Goal: Communication & Community: Ask a question

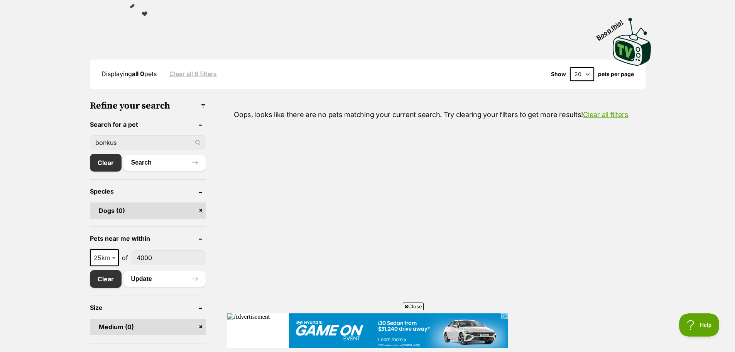
scroll to position [154, 0]
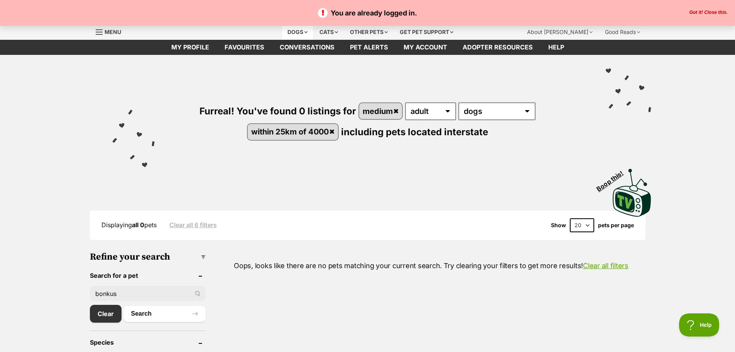
click at [291, 29] on div "Dogs" at bounding box center [297, 31] width 31 height 15
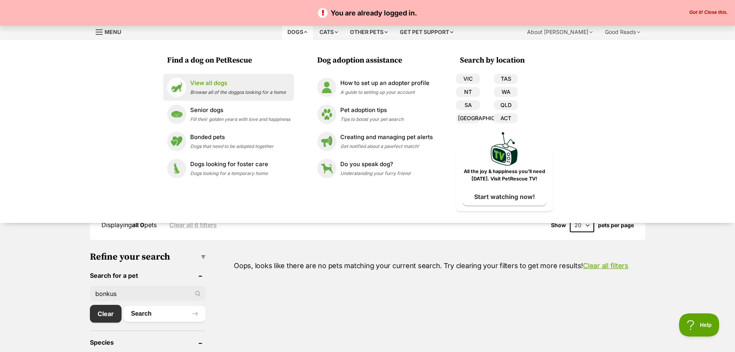
click at [207, 84] on p "View all dogs" at bounding box center [238, 83] width 96 height 9
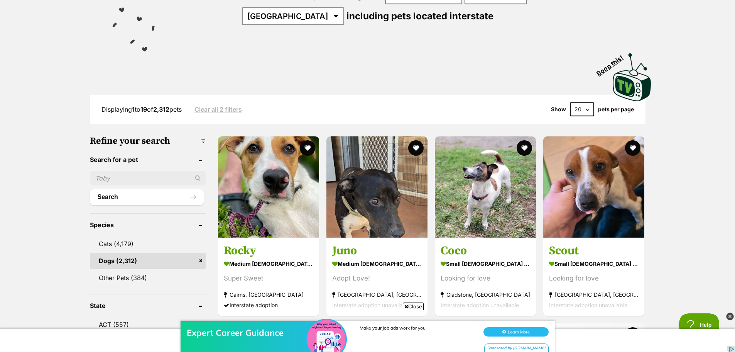
click at [127, 177] on input "text" at bounding box center [148, 178] width 116 height 15
type input "ivy"
click at [110, 194] on button "Search" at bounding box center [147, 196] width 114 height 15
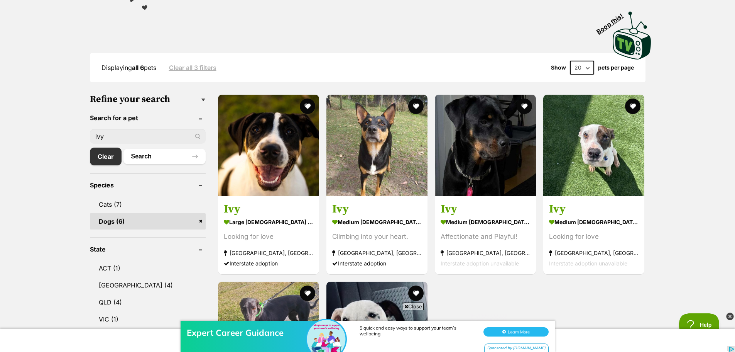
scroll to position [154, 0]
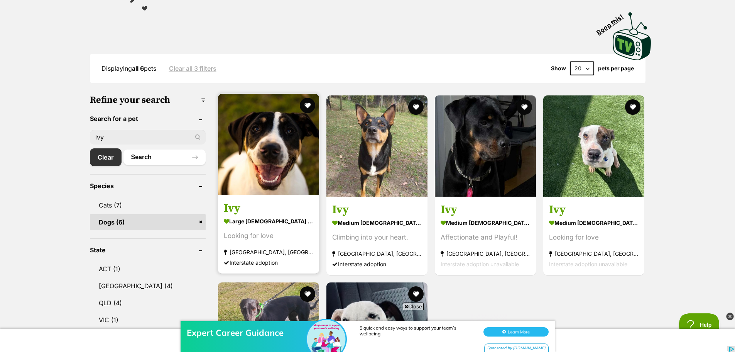
click at [269, 170] on img at bounding box center [268, 144] width 101 height 101
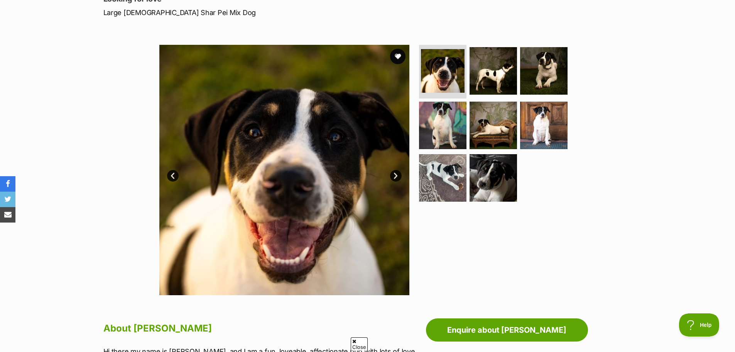
click at [393, 174] on link "Next" at bounding box center [396, 176] width 12 height 12
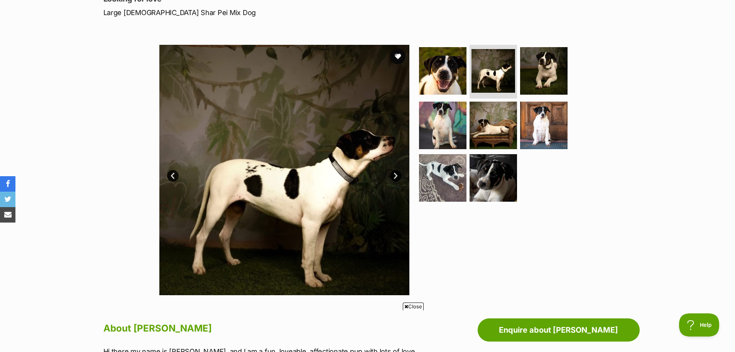
click at [397, 176] on link "Next" at bounding box center [396, 176] width 12 height 12
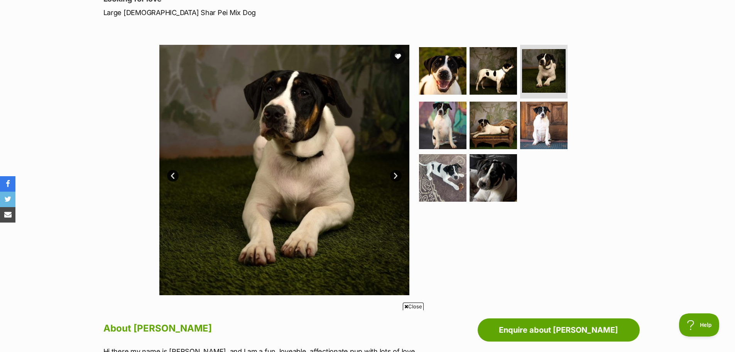
click at [397, 176] on link "Next" at bounding box center [396, 176] width 12 height 12
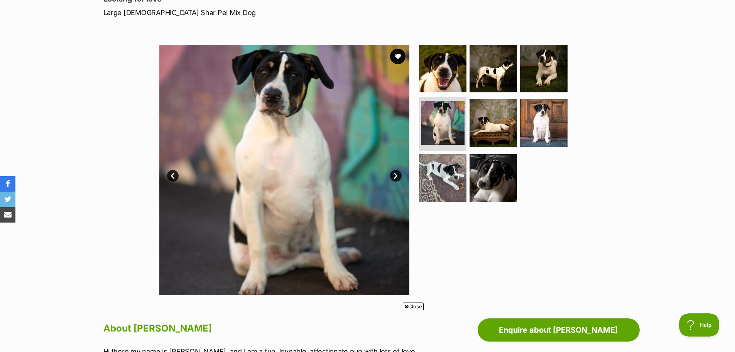
click at [397, 176] on link "Next" at bounding box center [396, 176] width 12 height 12
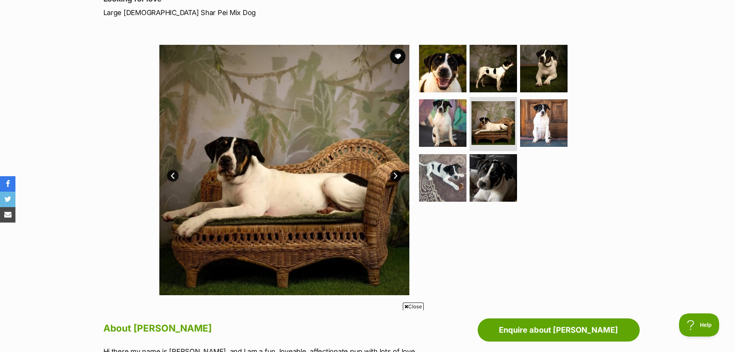
click at [397, 176] on link "Next" at bounding box center [396, 176] width 12 height 12
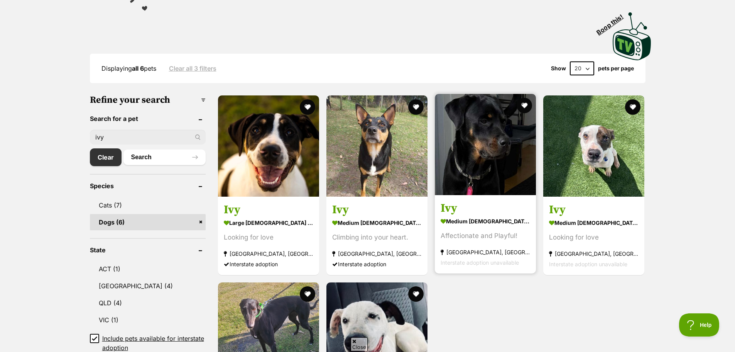
click at [465, 156] on img at bounding box center [485, 144] width 101 height 101
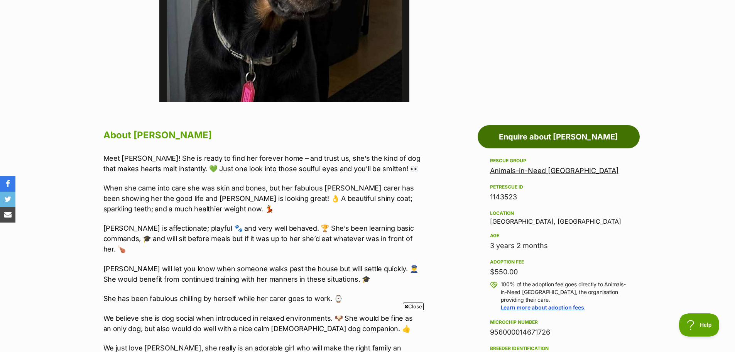
click at [542, 136] on link "Enquire about Ivy" at bounding box center [559, 136] width 162 height 23
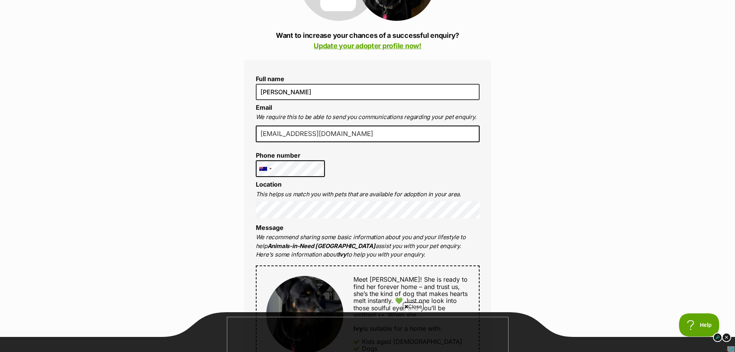
click at [328, 133] on input "[EMAIL_ADDRESS][DOMAIN_NAME]" at bounding box center [368, 133] width 224 height 17
type input "[EMAIL_ADDRESS][DOMAIN_NAME]"
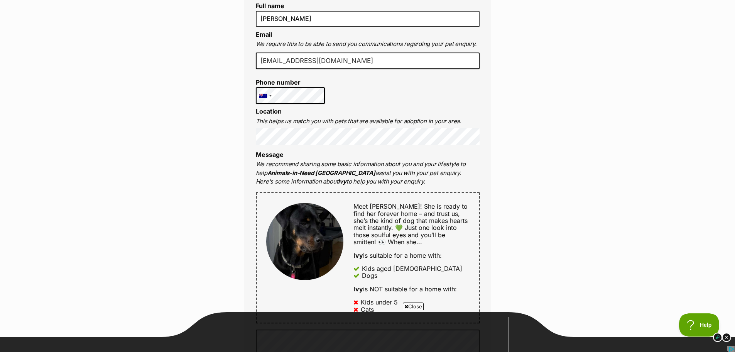
scroll to position [232, 0]
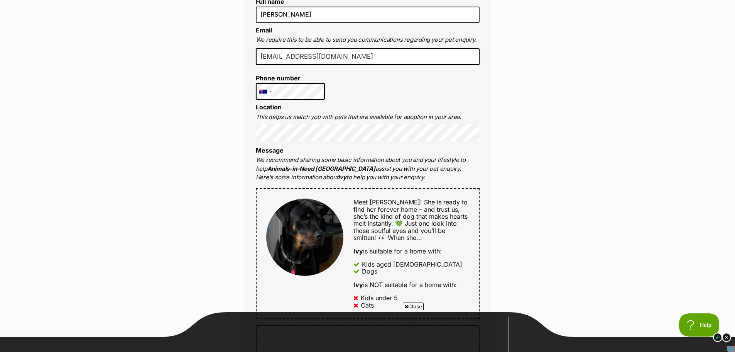
click at [251, 129] on div "Full name Andy Childs Email We require this to be able to send you communicatio…" at bounding box center [367, 245] width 247 height 524
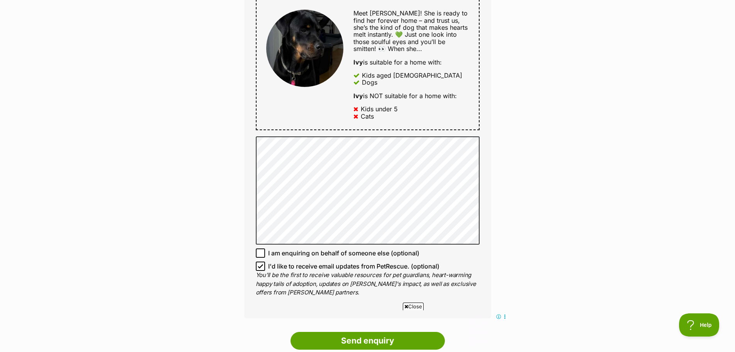
scroll to position [463, 0]
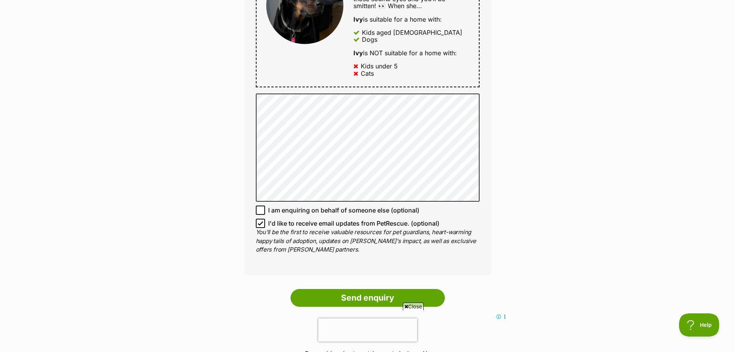
click at [260, 223] on icon at bounding box center [260, 222] width 5 height 5
click at [260, 223] on input "I'd like to receive email updates from PetRescue. (optional)" at bounding box center [260, 222] width 9 height 9
checkbox input "false"
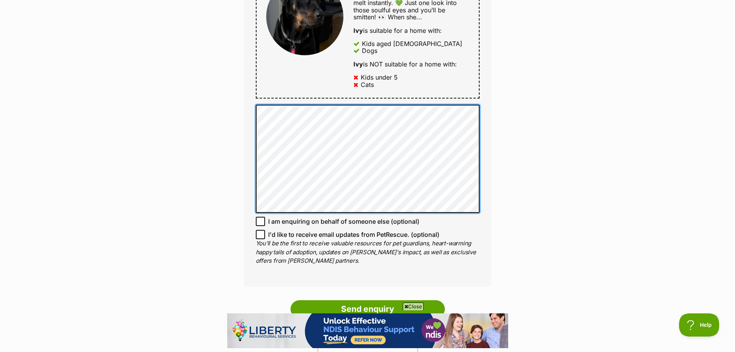
scroll to position [502, 0]
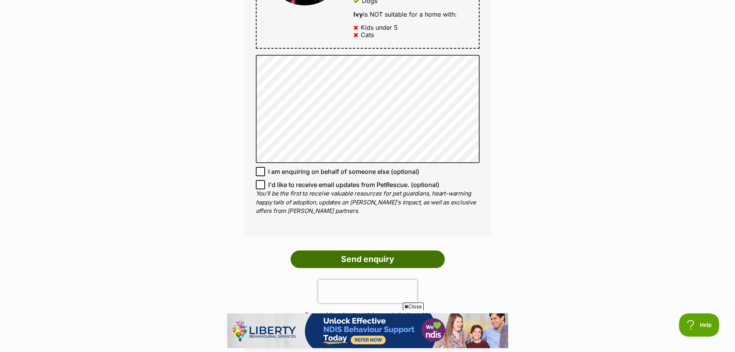
click at [350, 263] on input "Send enquiry" at bounding box center [368, 259] width 154 height 18
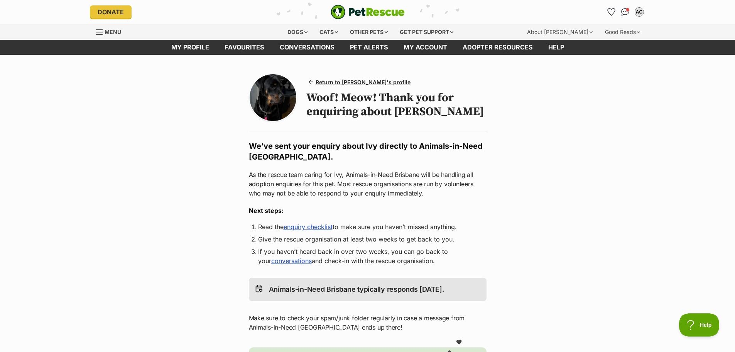
click at [314, 230] on link "enquiry checklist" at bounding box center [308, 227] width 49 height 8
click at [366, 81] on span "Return to [PERSON_NAME]'s profile" at bounding box center [363, 82] width 95 height 8
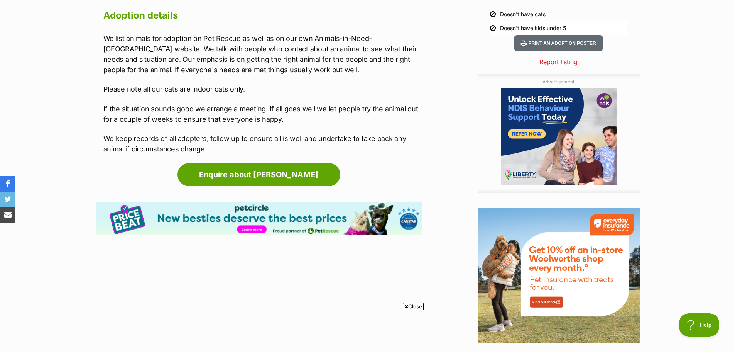
scroll to position [811, 0]
